Goal: Information Seeking & Learning: Understand process/instructions

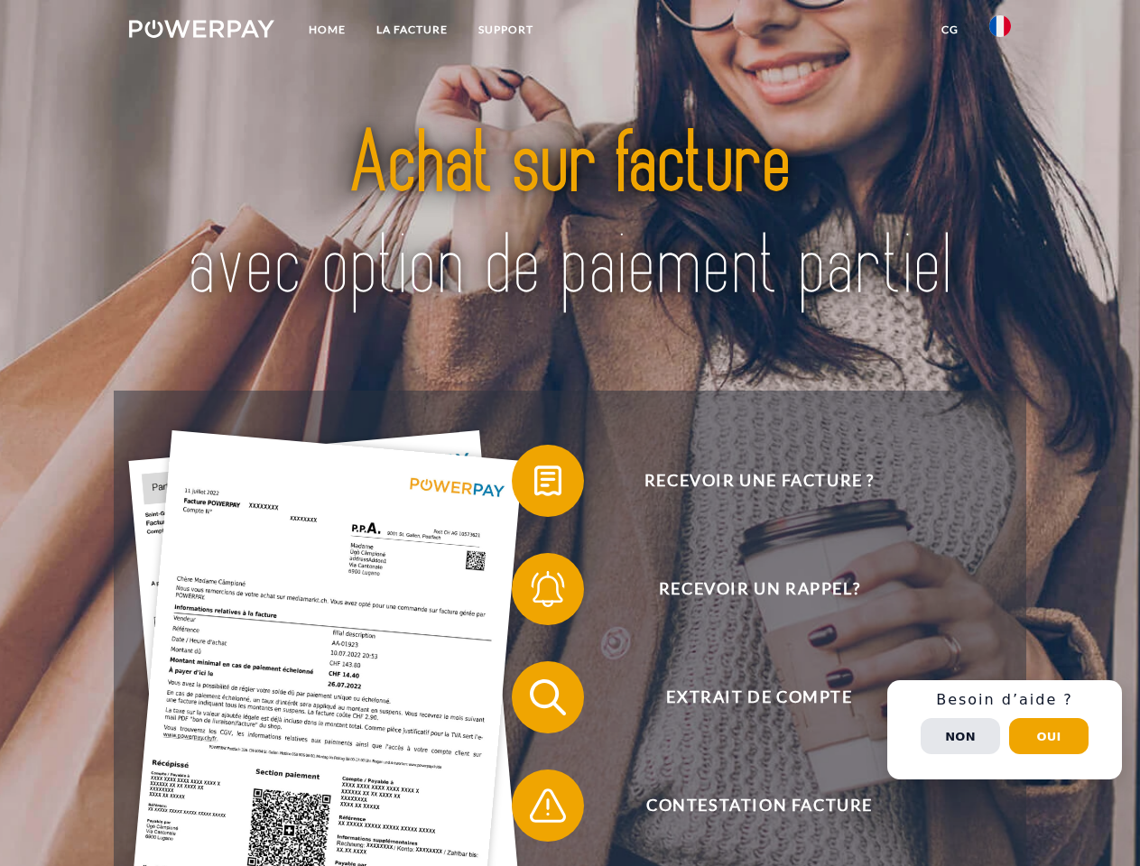
click at [201, 32] on img at bounding box center [201, 29] width 145 height 18
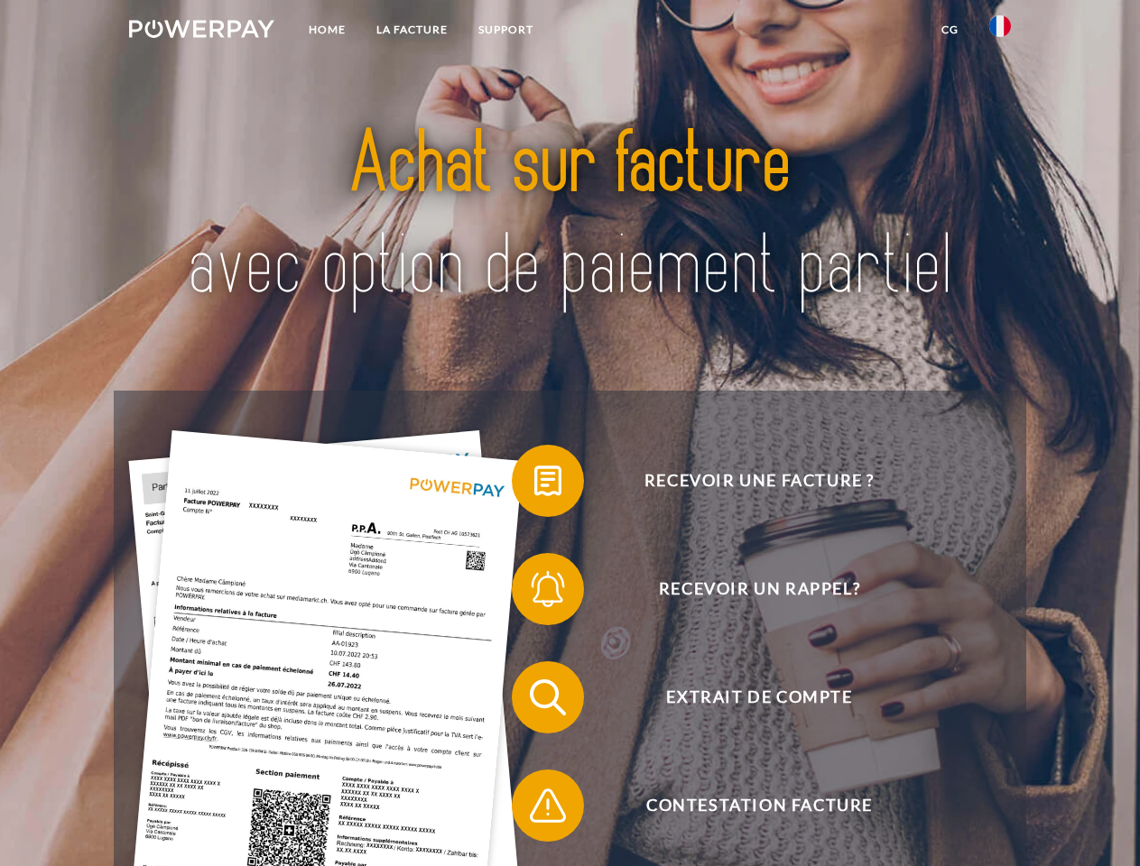
click at [1000, 32] on img at bounding box center [1000, 26] width 22 height 22
click at [949, 30] on link "CG" at bounding box center [950, 30] width 48 height 32
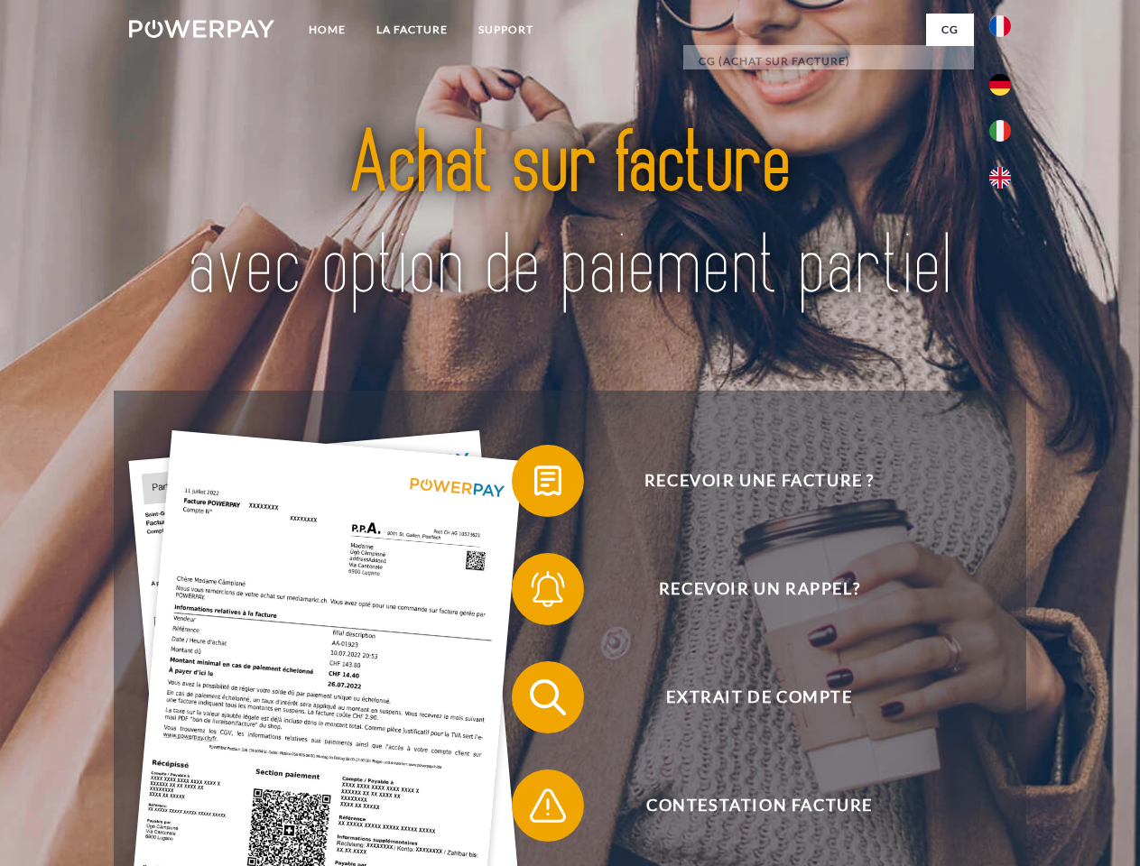
click at [534, 485] on span at bounding box center [521, 481] width 90 height 90
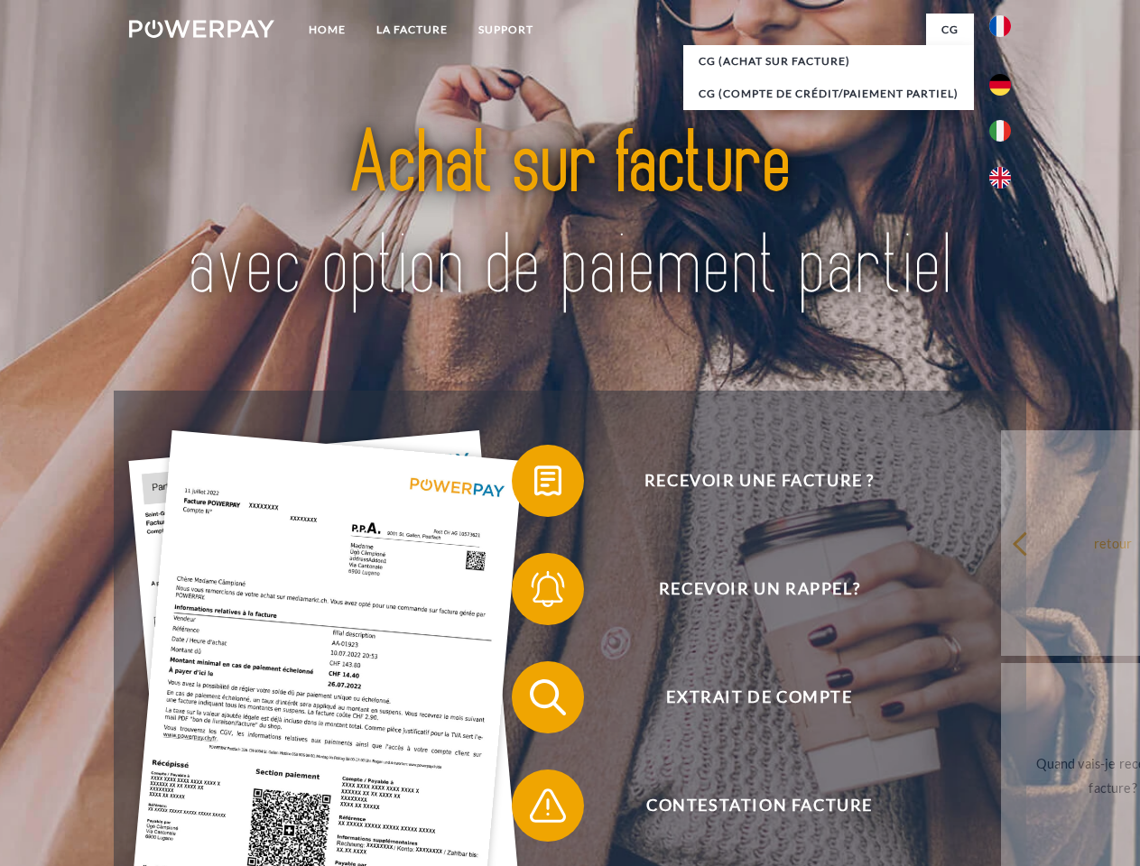
click at [534, 593] on div "Recevoir une facture ? Recevoir un rappel? Extrait de compte retour" at bounding box center [569, 752] width 911 height 722
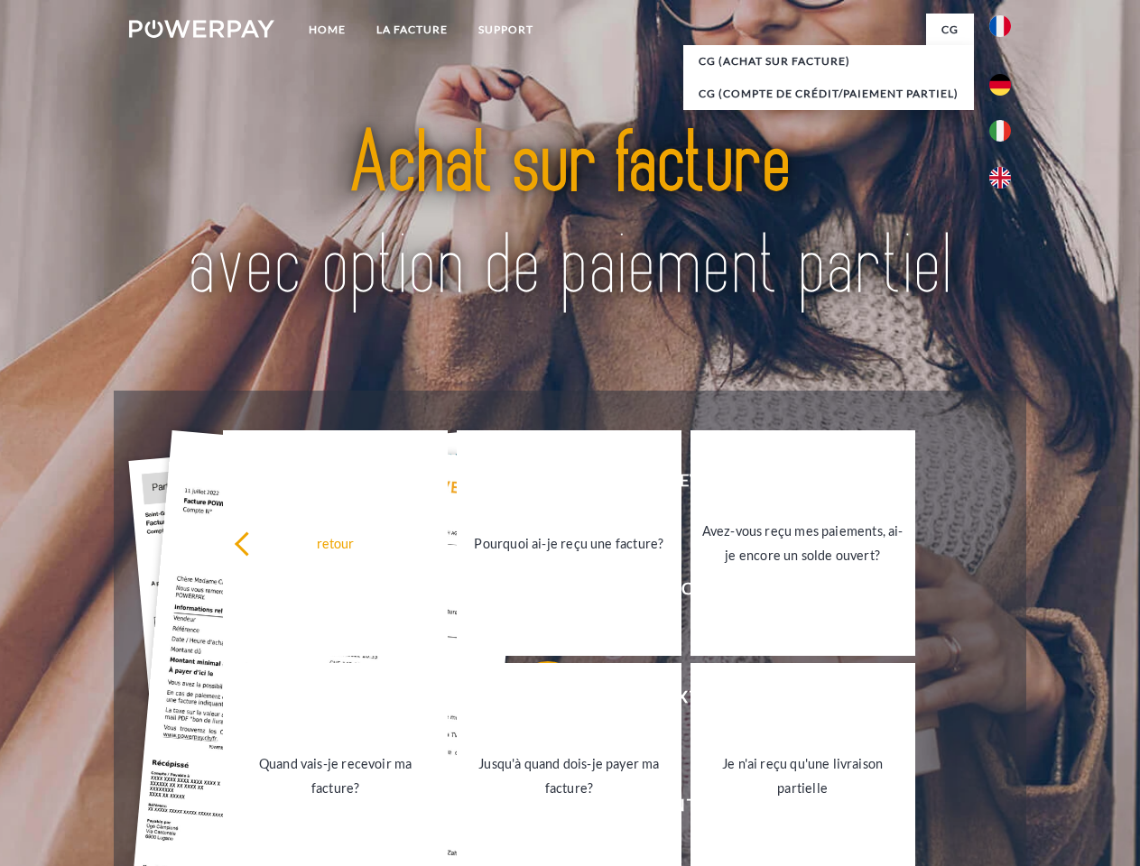
click at [534, 701] on link "Jusqu'à quand dois-je payer ma facture?" at bounding box center [569, 776] width 225 height 226
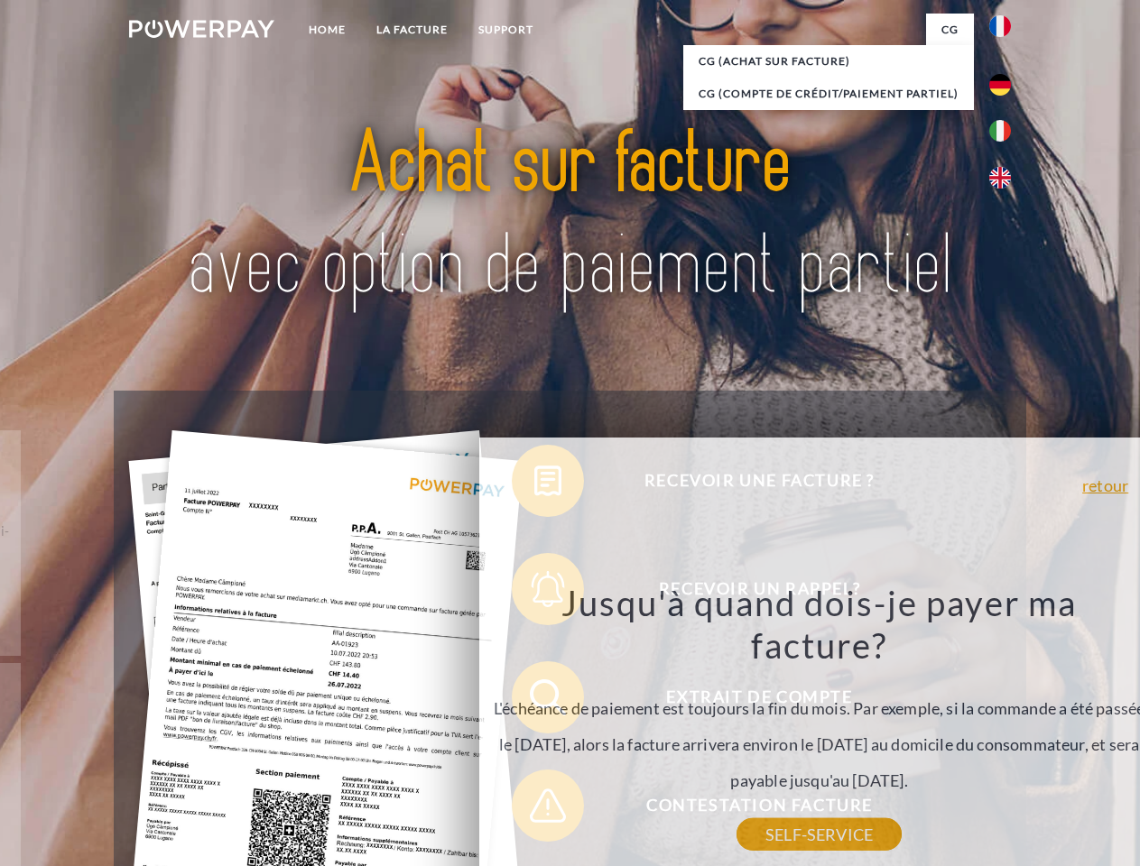
click at [534, 809] on div "Jusqu'à quand dois-je payer ma facture? L'échéance de paiement est toujours la …" at bounding box center [819, 708] width 659 height 254
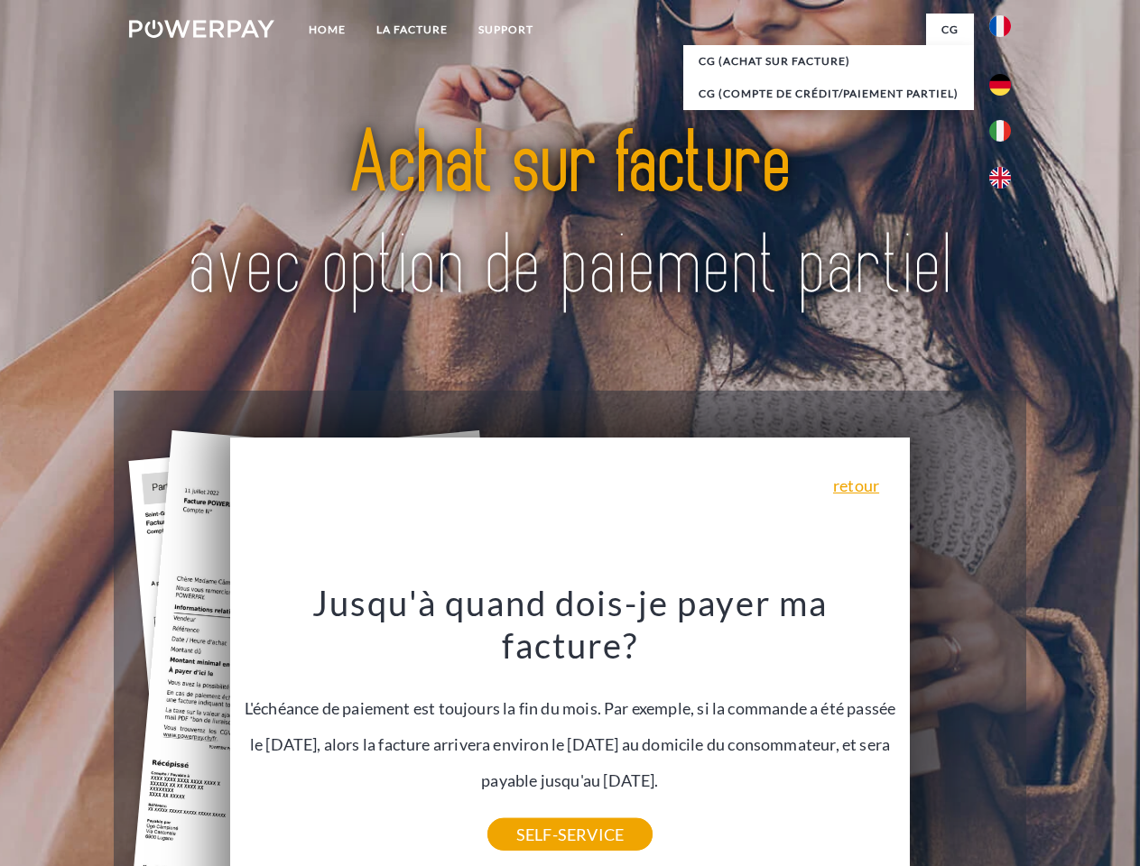
click at [1004, 730] on div "Recevoir une facture ? Recevoir un rappel? Extrait de compte retour" at bounding box center [569, 752] width 911 height 722
click at [960, 734] on span "Extrait de compte" at bounding box center [759, 697] width 442 height 72
click at [1048, 736] on header "Home LA FACTURE Support" at bounding box center [570, 623] width 1140 height 1246
